Goal: Task Accomplishment & Management: Complete application form

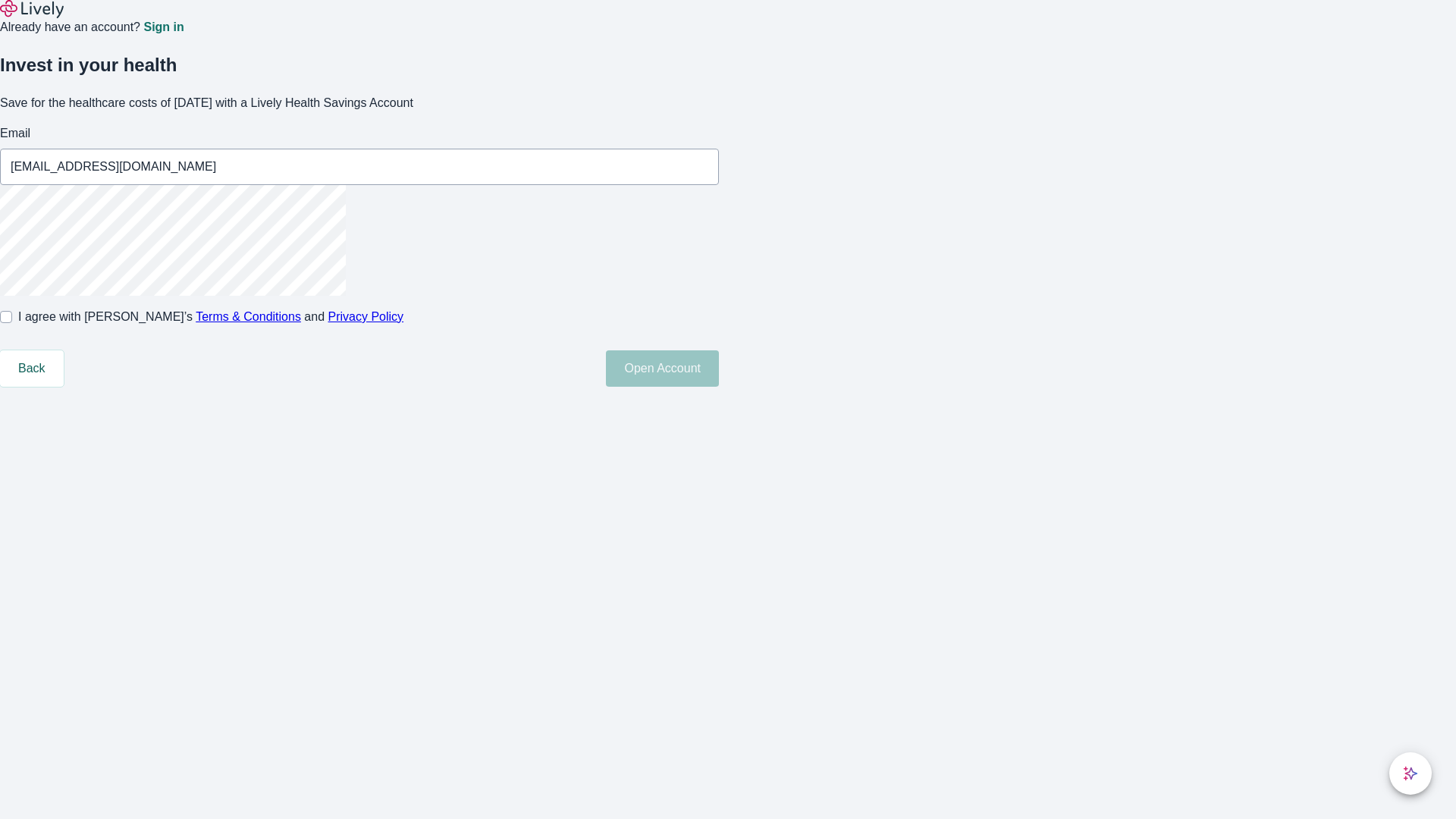
click at [12, 323] on input "I agree with Lively’s Terms & Conditions and Privacy Policy" at bounding box center [5, 316] width 12 height 12
checkbox input "true"
click at [719, 386] on button "Open Account" at bounding box center [662, 368] width 113 height 36
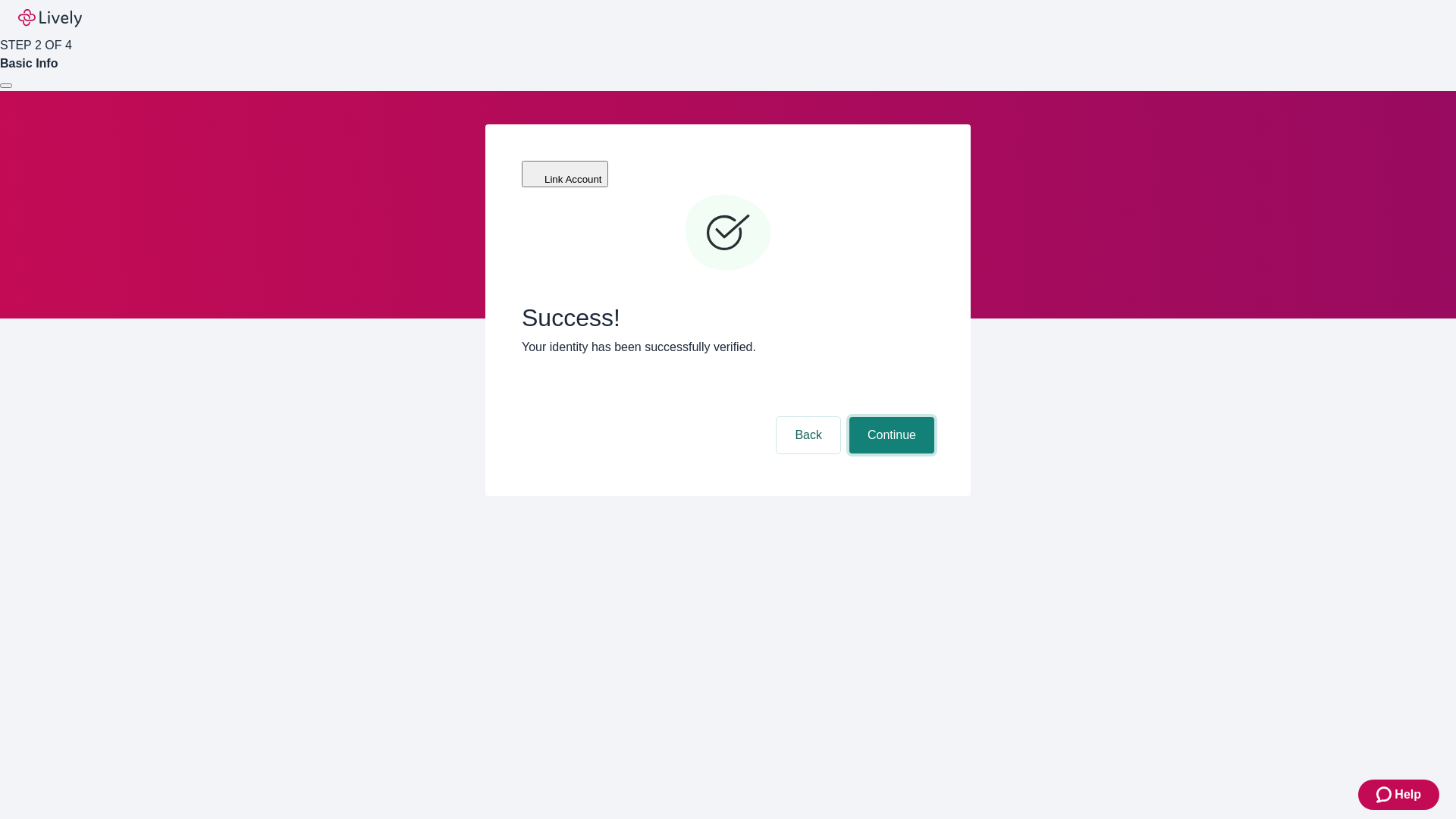
click at [890, 417] on button "Continue" at bounding box center [892, 435] width 85 height 36
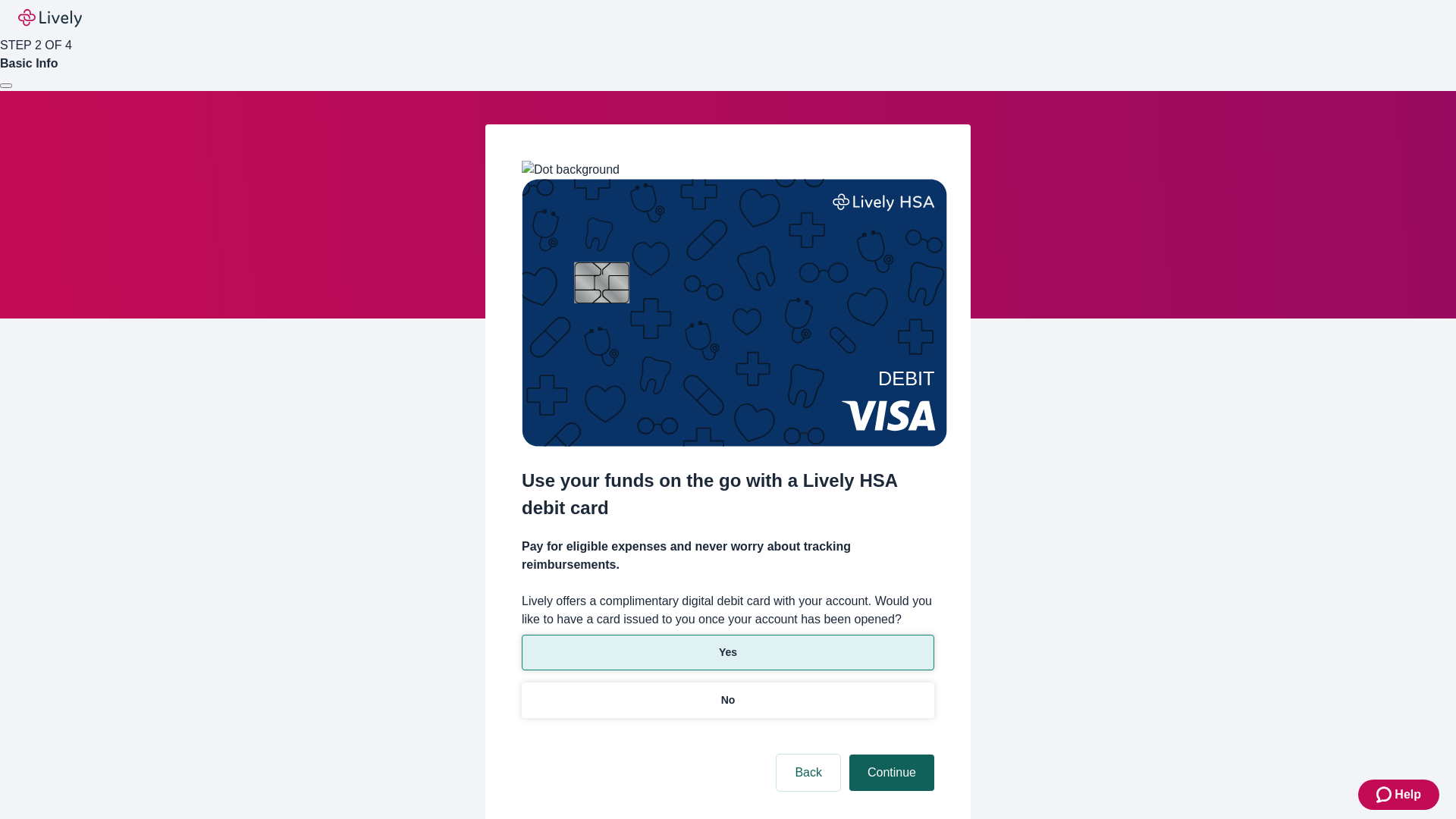
click at [728, 693] on p "No" at bounding box center [728, 701] width 14 height 16
click at [890, 755] on button "Continue" at bounding box center [892, 773] width 85 height 36
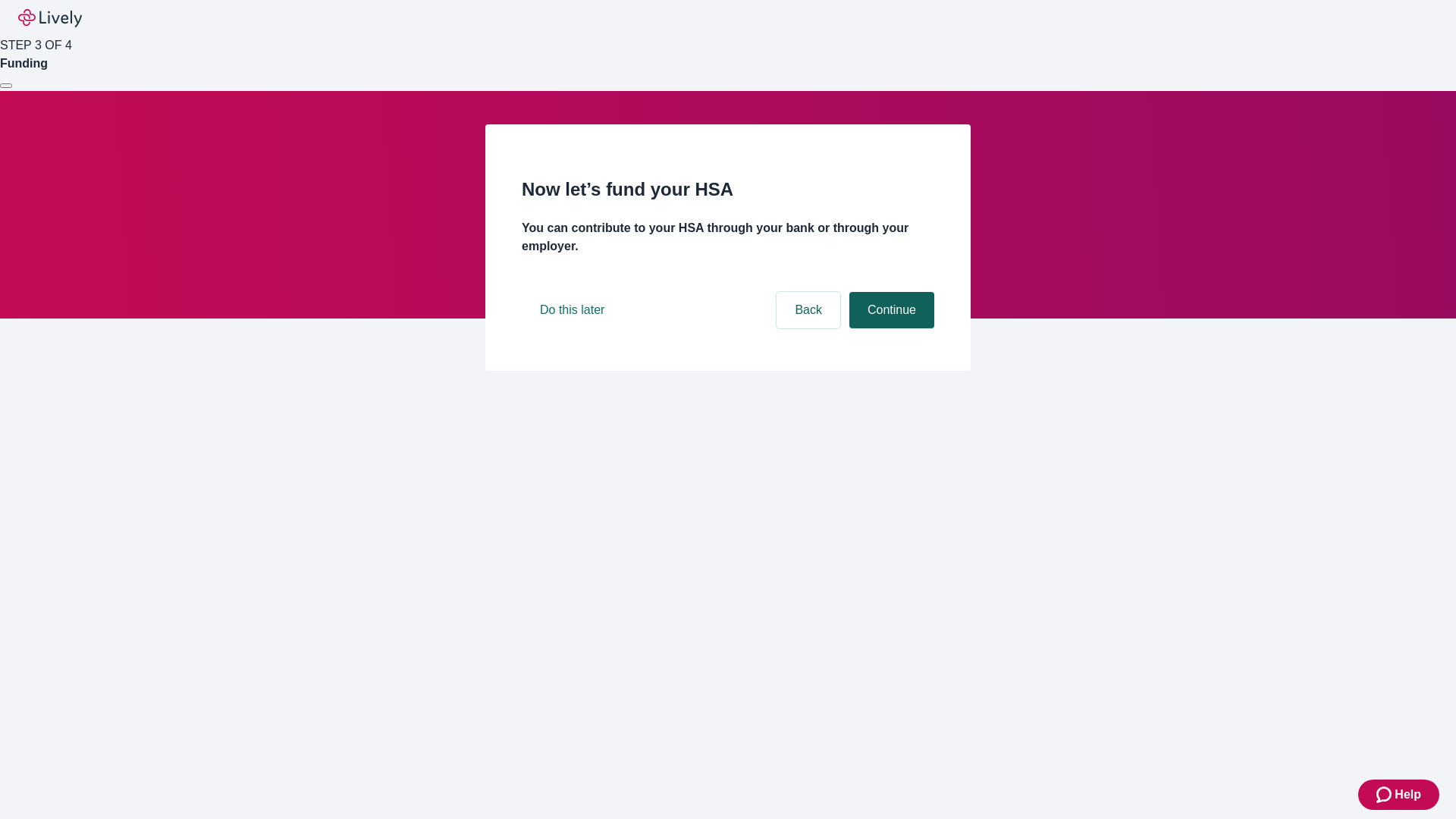
click at [890, 329] on button "Continue" at bounding box center [892, 310] width 85 height 36
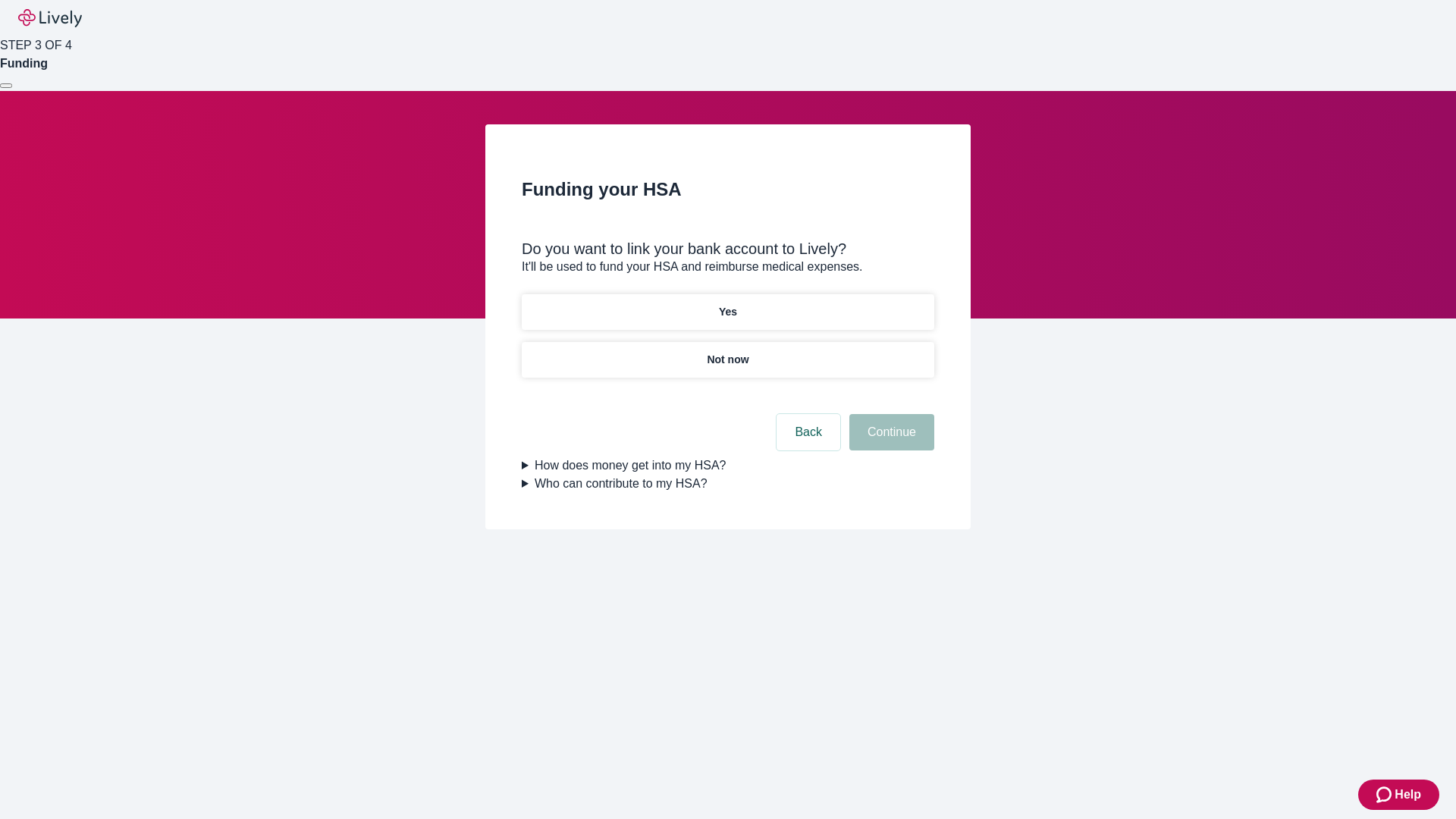
click at [728, 304] on p "Yes" at bounding box center [728, 312] width 18 height 16
click at [890, 414] on button "Continue" at bounding box center [892, 433] width 85 height 36
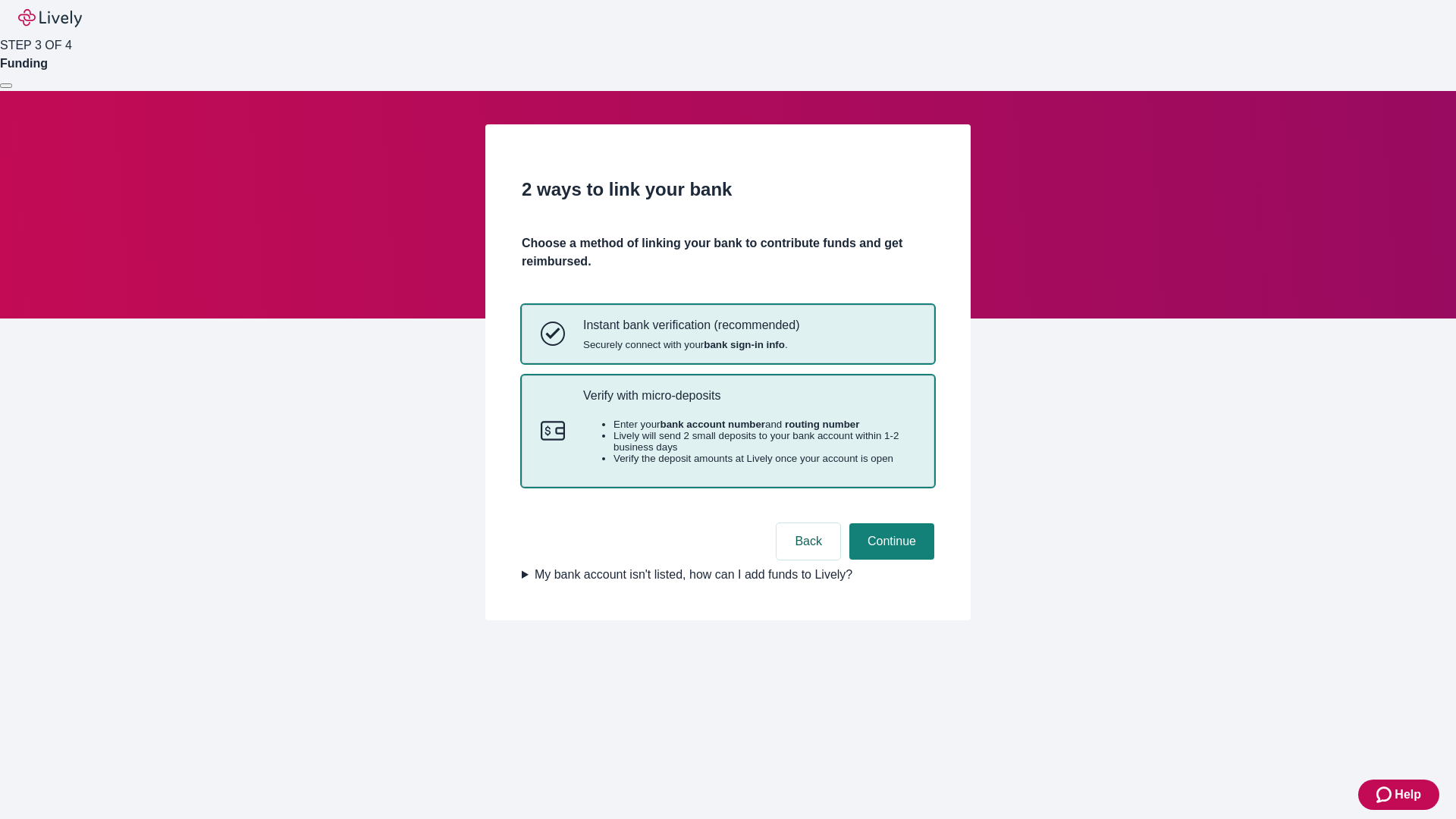
click at [748, 403] on p "Verify with micro-deposits" at bounding box center [749, 396] width 332 height 14
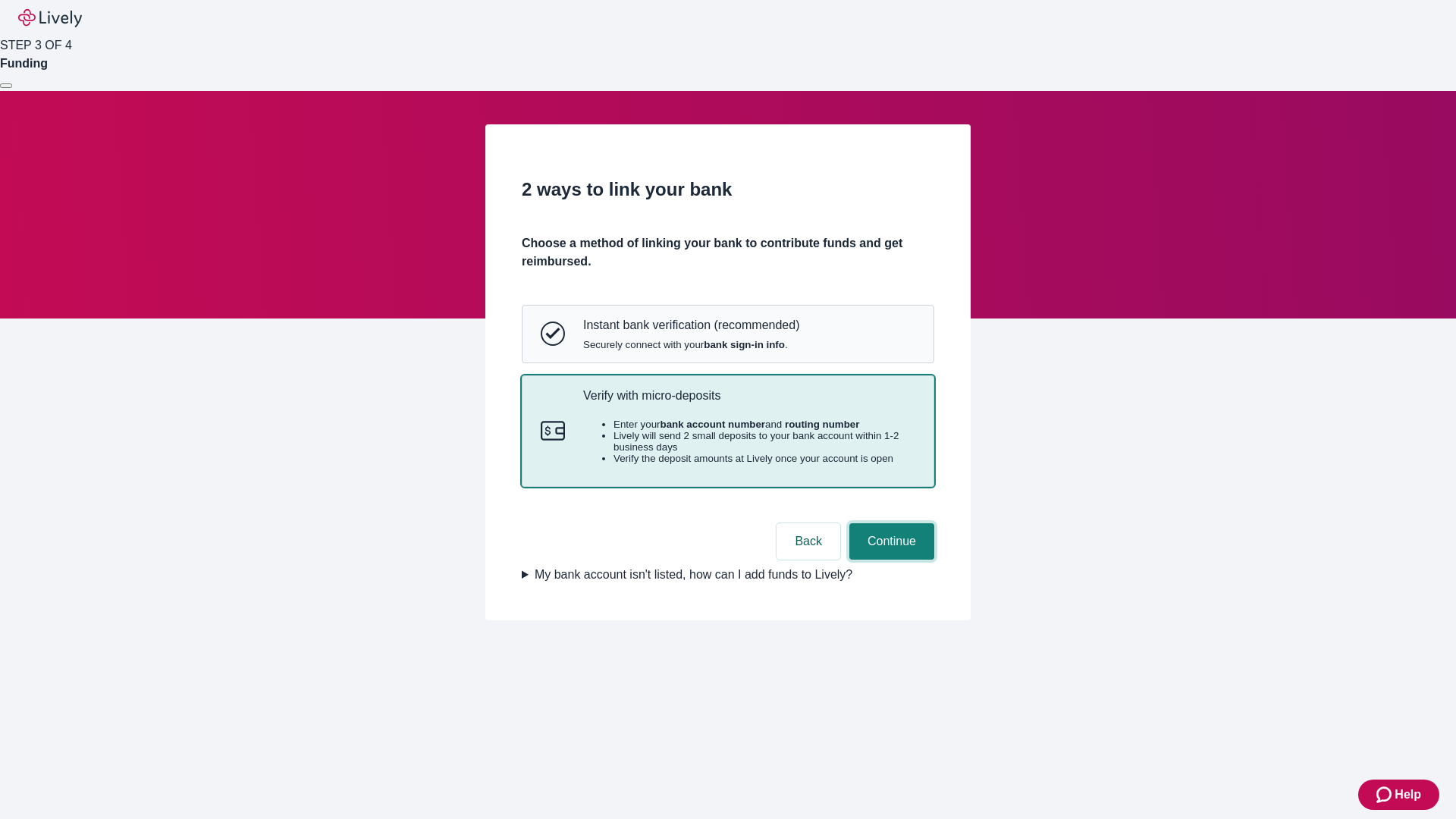
click at [890, 560] on button "Continue" at bounding box center [892, 542] width 85 height 36
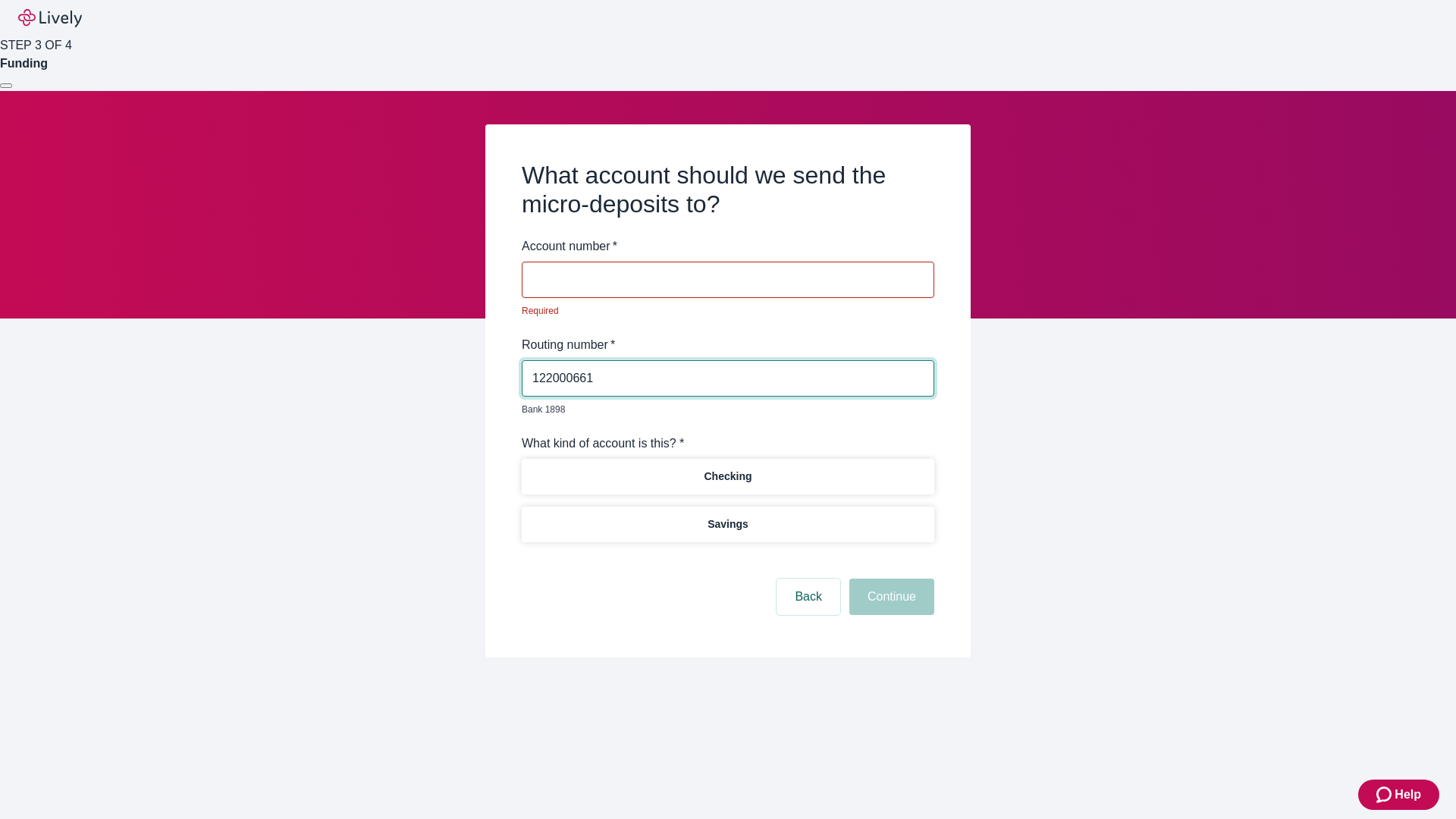
type input "122000661"
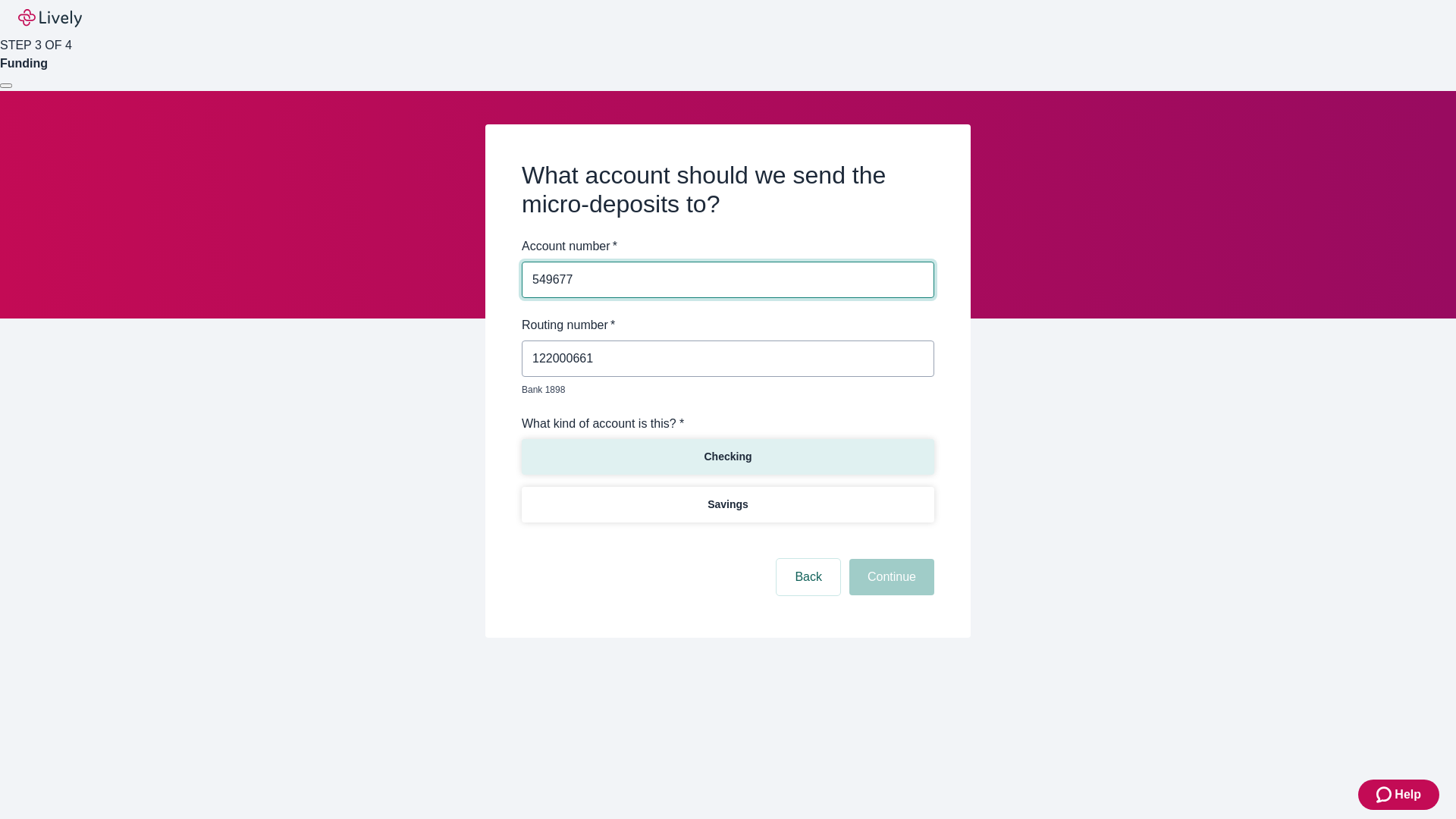
type input "549677"
click at [728, 449] on p "Checking" at bounding box center [728, 457] width 48 height 16
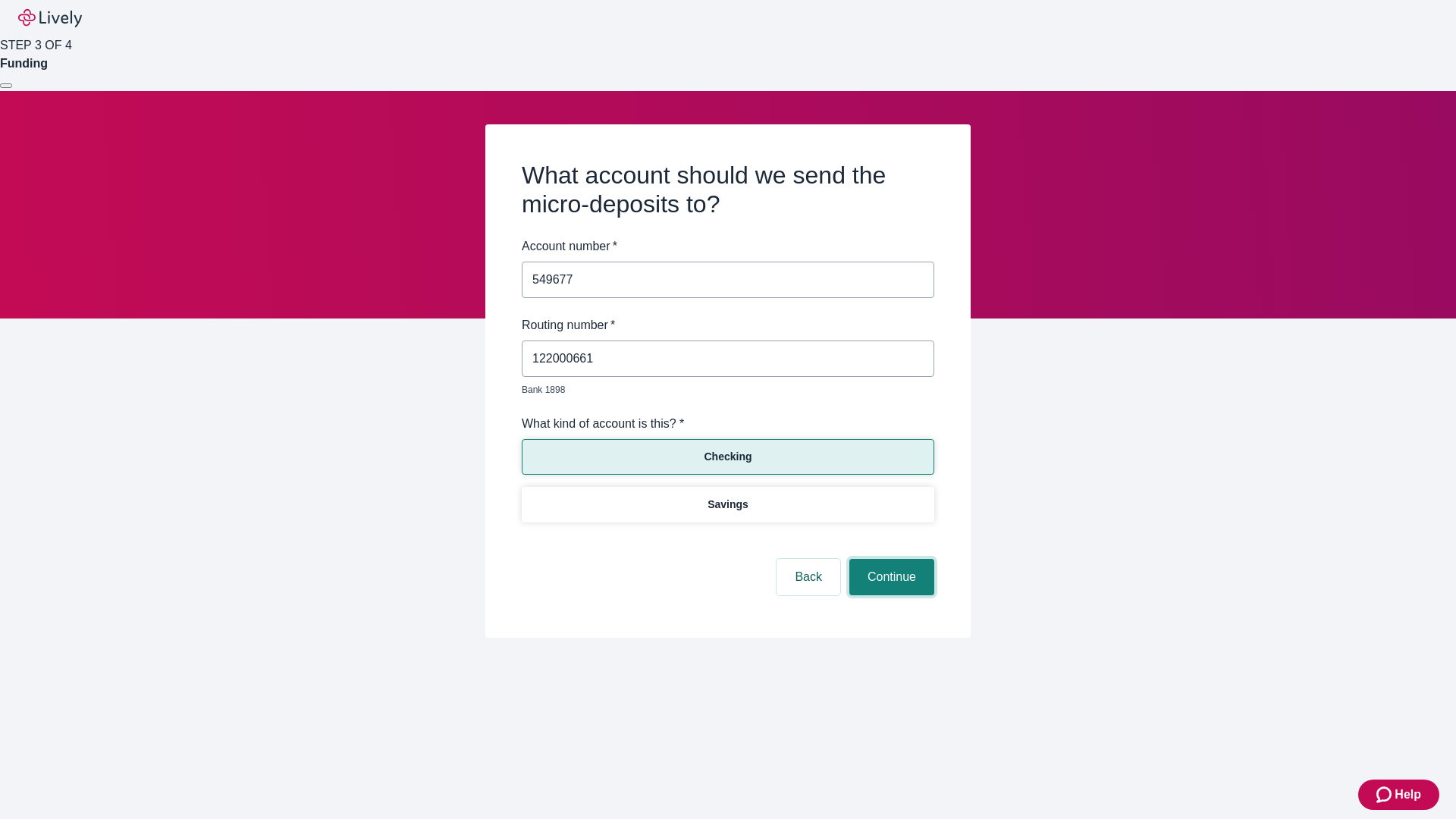
click at [890, 560] on button "Continue" at bounding box center [892, 577] width 85 height 36
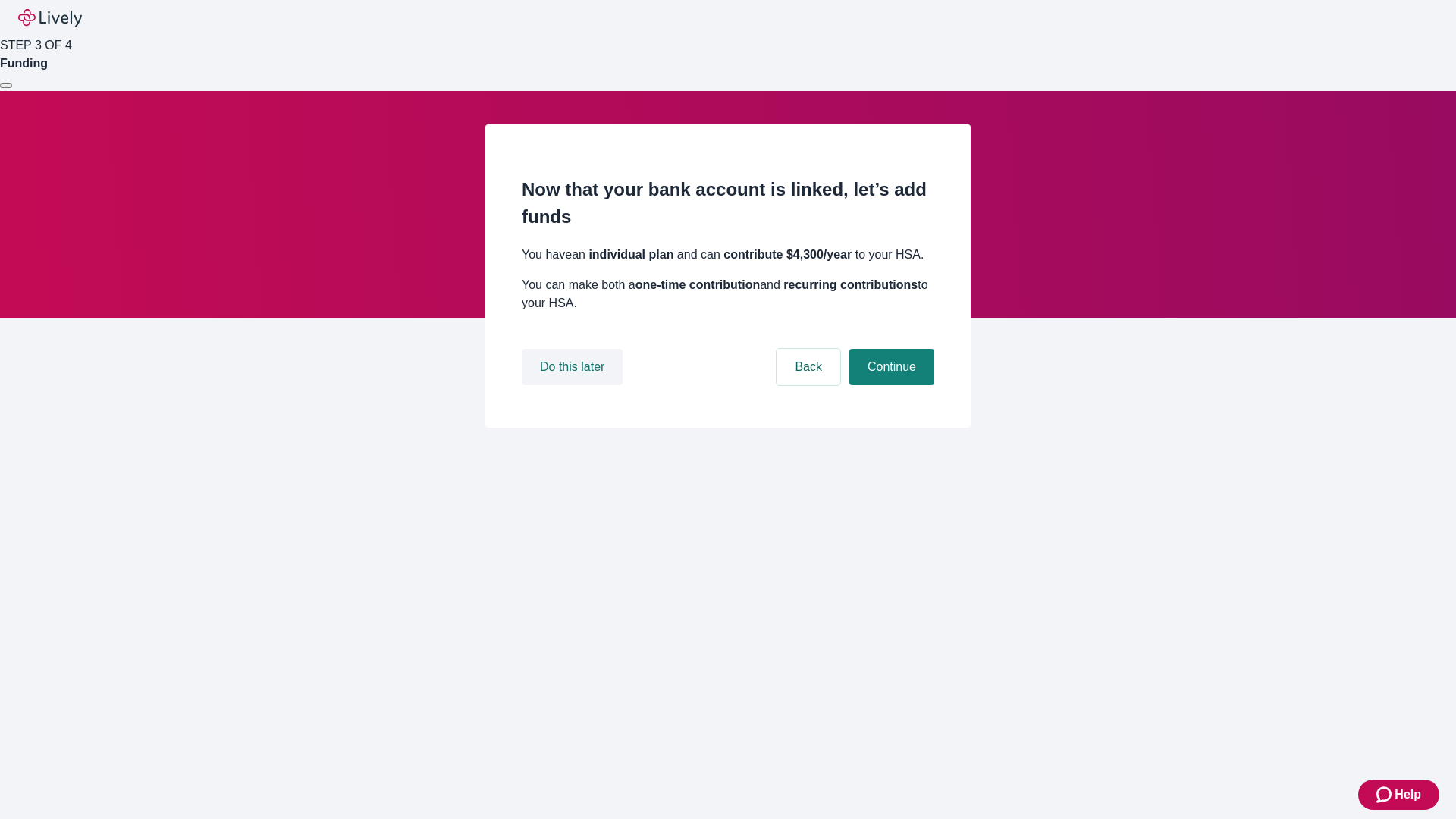
click at [574, 386] on button "Do this later" at bounding box center [572, 367] width 101 height 36
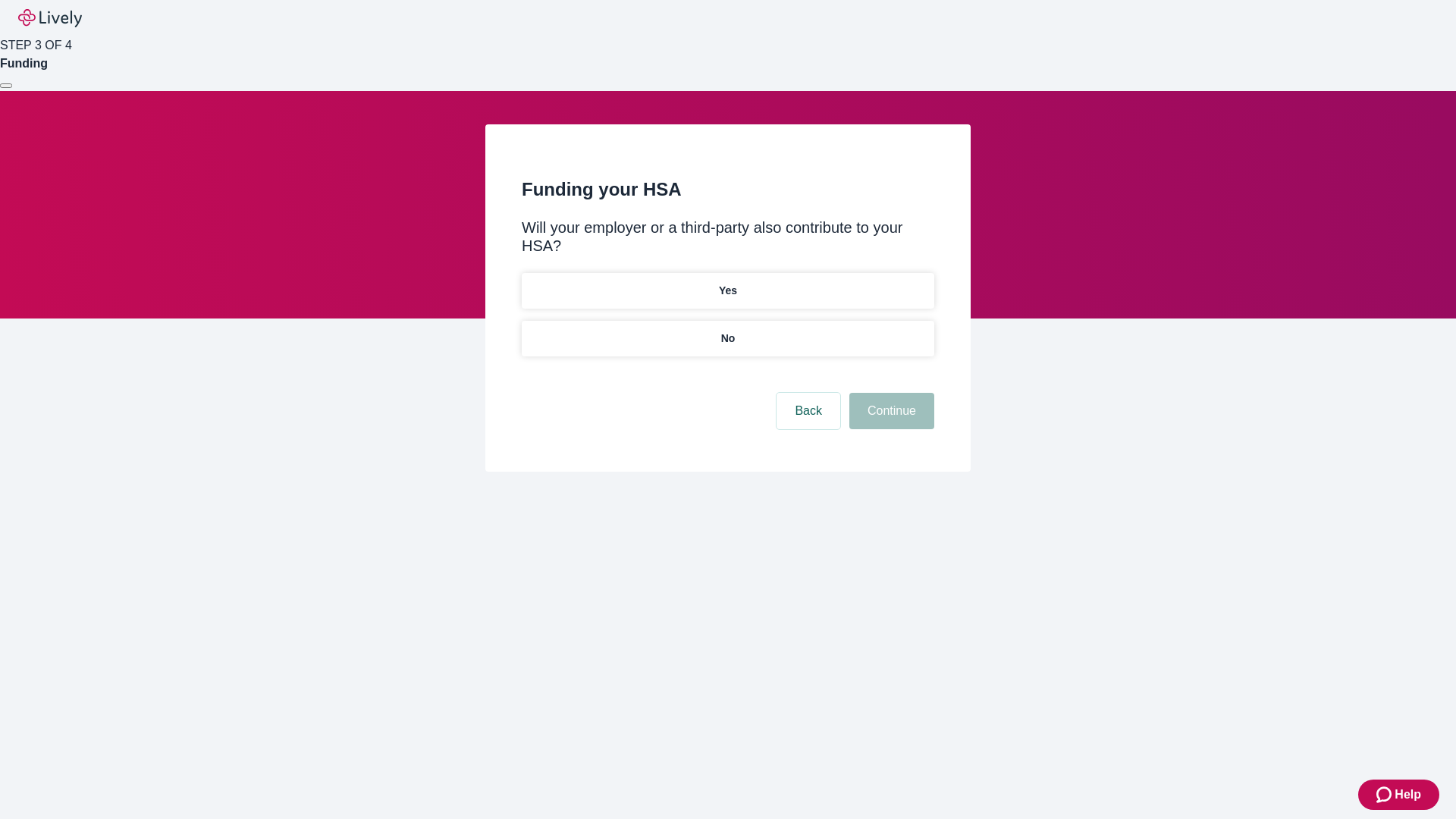
click at [728, 330] on p "No" at bounding box center [728, 339] width 14 height 16
click at [890, 393] on button "Continue" at bounding box center [892, 411] width 85 height 36
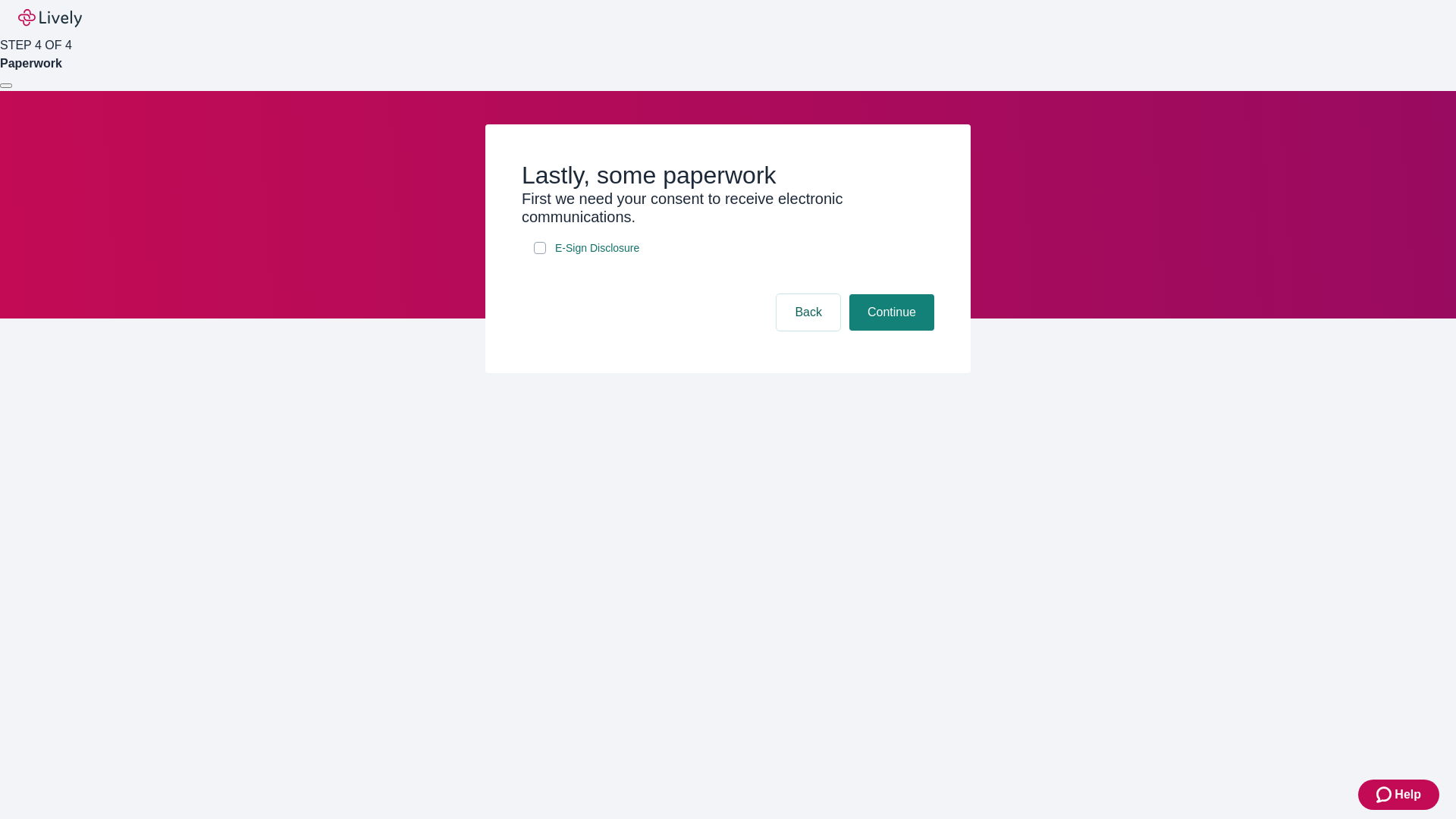
click at [540, 254] on input "E-Sign Disclosure" at bounding box center [539, 247] width 12 height 12
checkbox input "true"
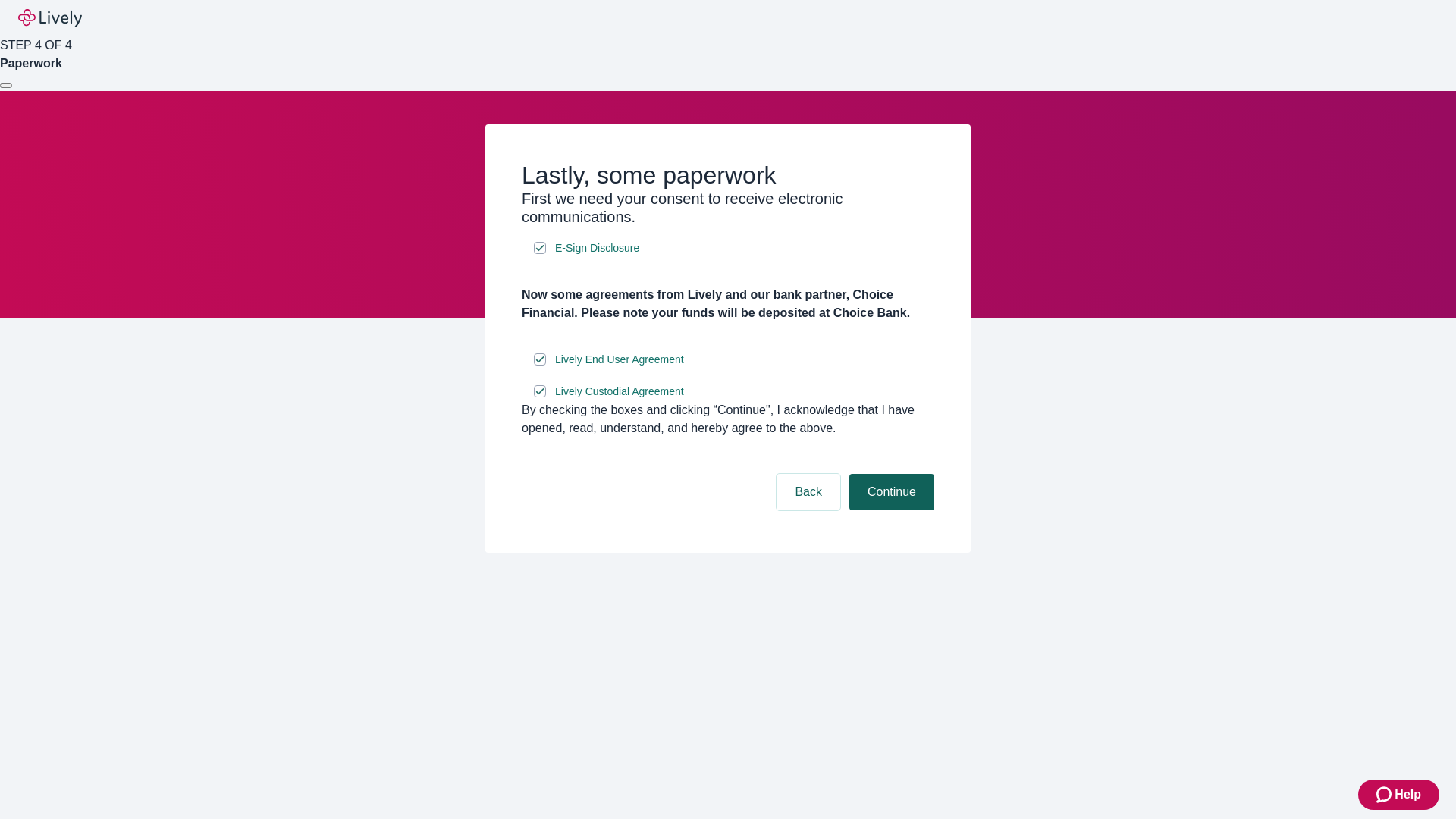
click at [890, 510] on button "Continue" at bounding box center [892, 492] width 85 height 36
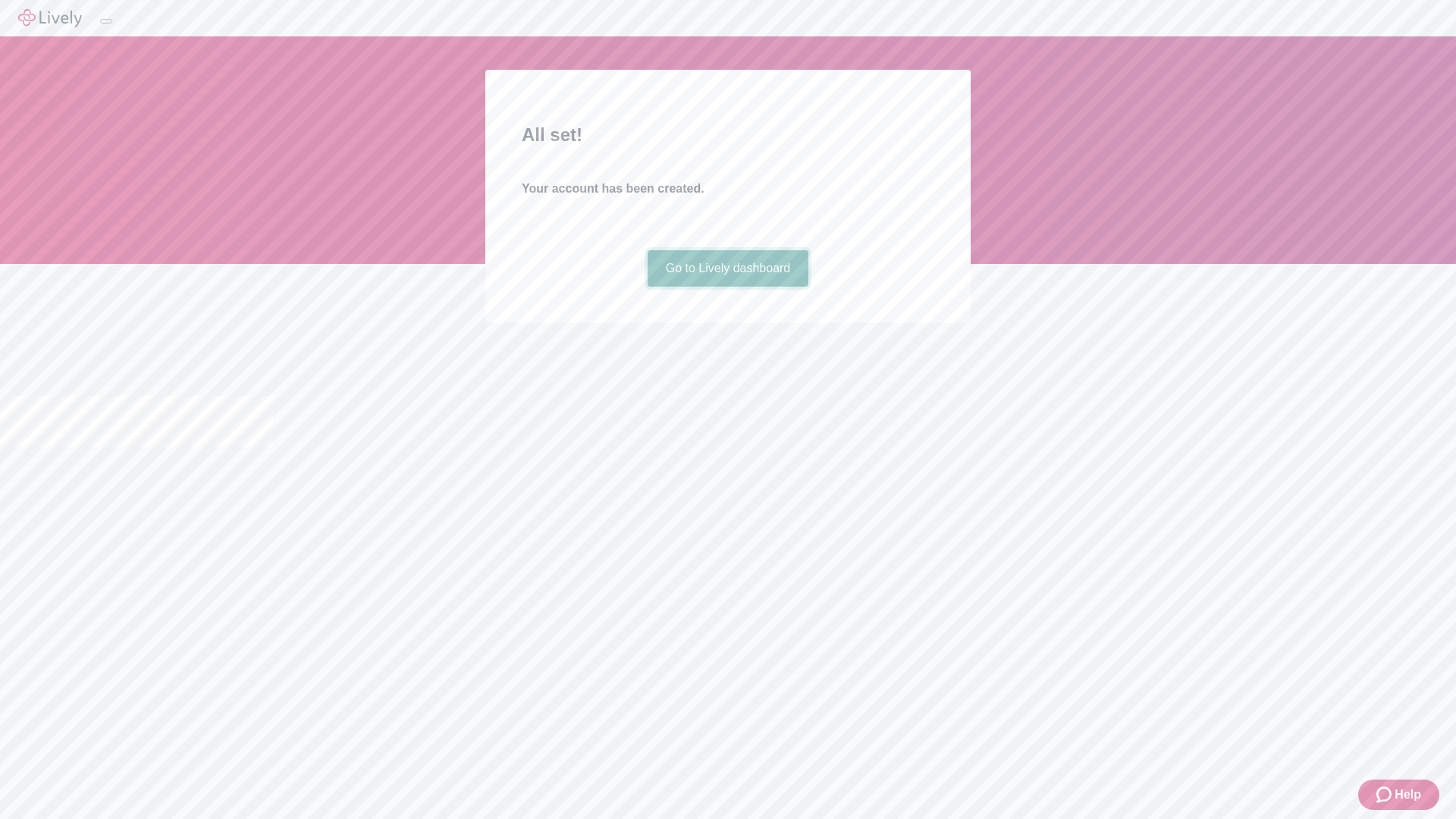
click at [728, 287] on link "Go to Lively dashboard" at bounding box center [728, 268] width 162 height 36
